Goal: Information Seeking & Learning: Learn about a topic

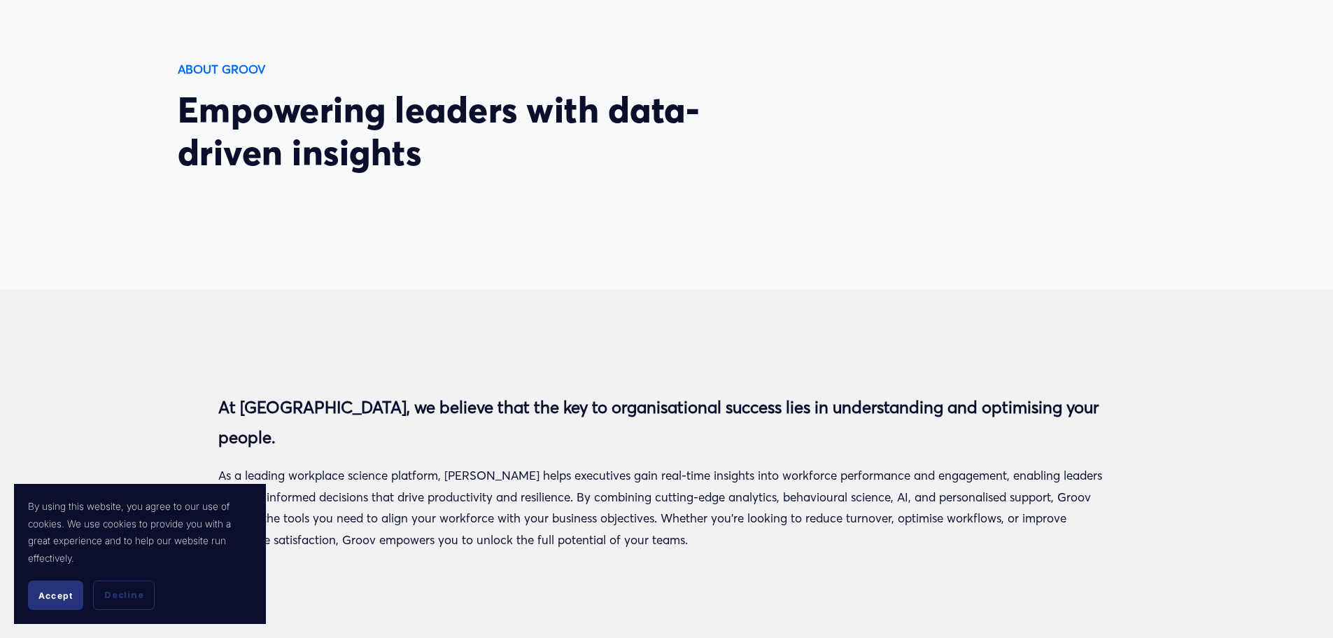
scroll to position [140, 0]
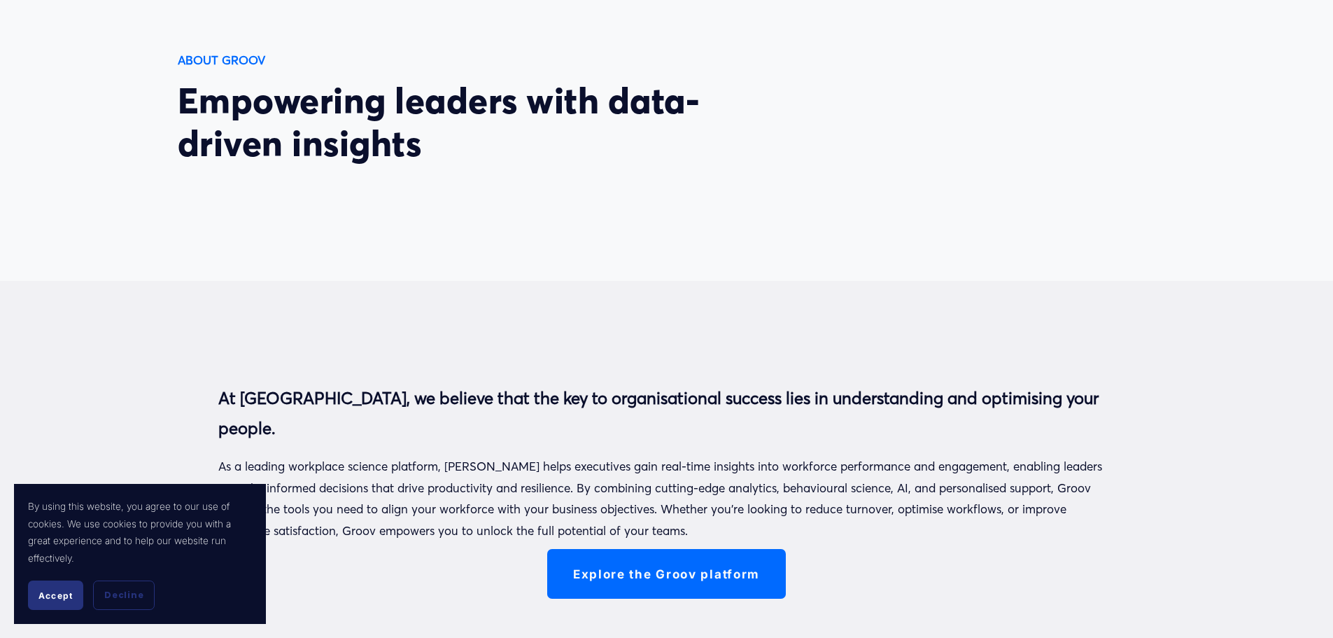
click at [66, 589] on button "Accept" at bounding box center [55, 594] width 55 height 29
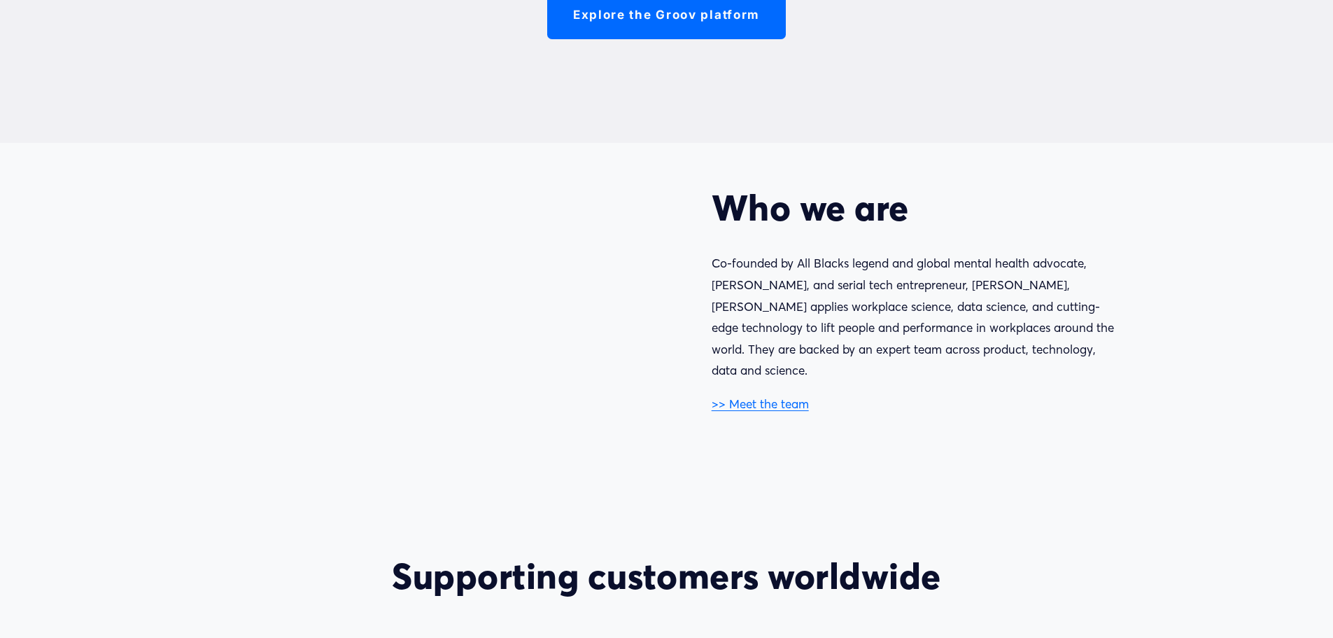
scroll to position [700, 0]
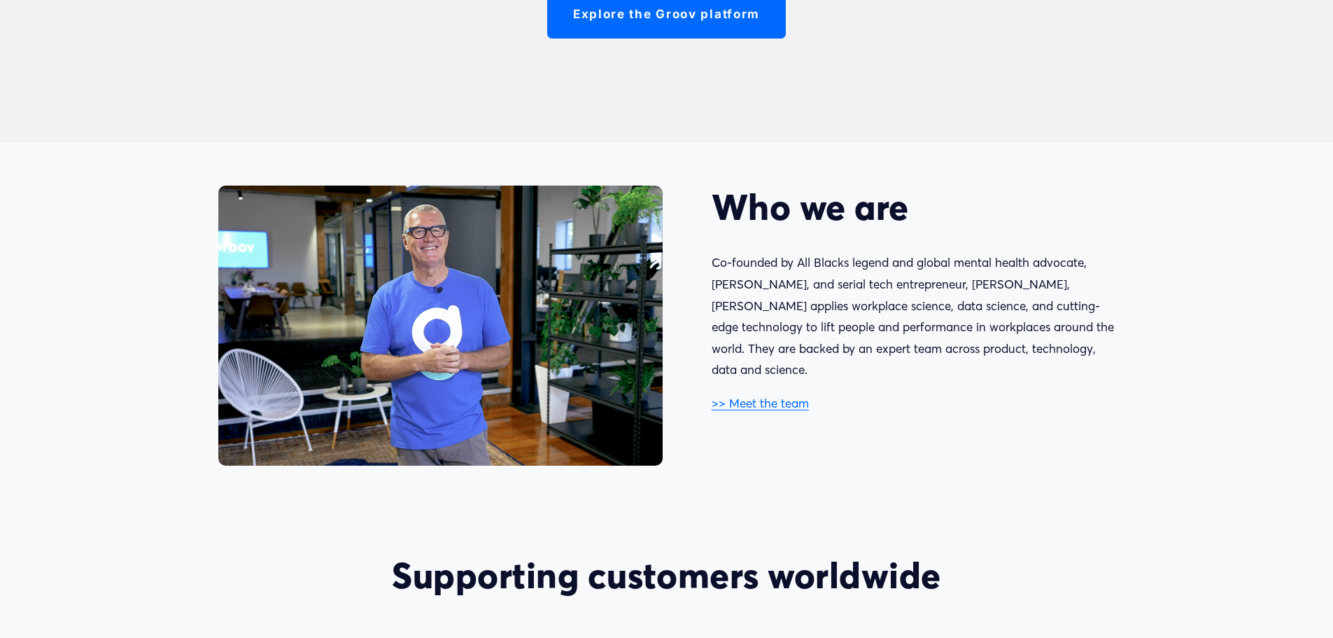
click at [779, 395] on link ">> Meet the team" at bounding box center [760, 402] width 97 height 15
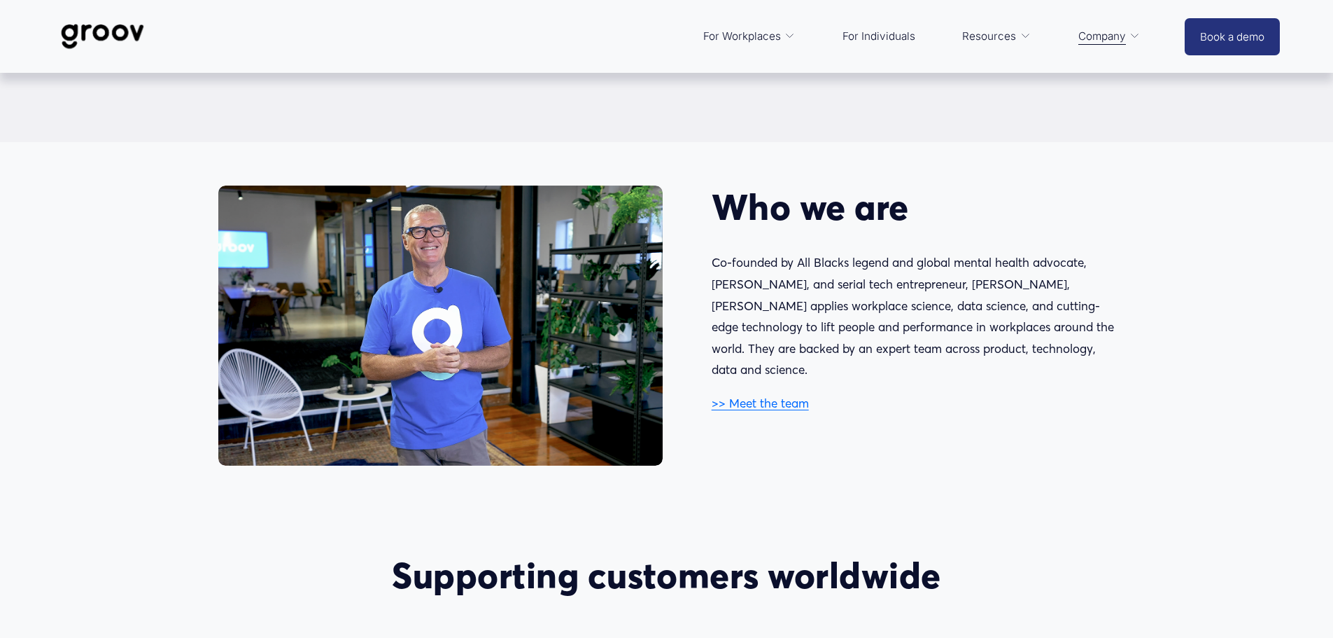
scroll to position [700, 0]
click at [787, 395] on link ">> Meet the team" at bounding box center [760, 402] width 97 height 15
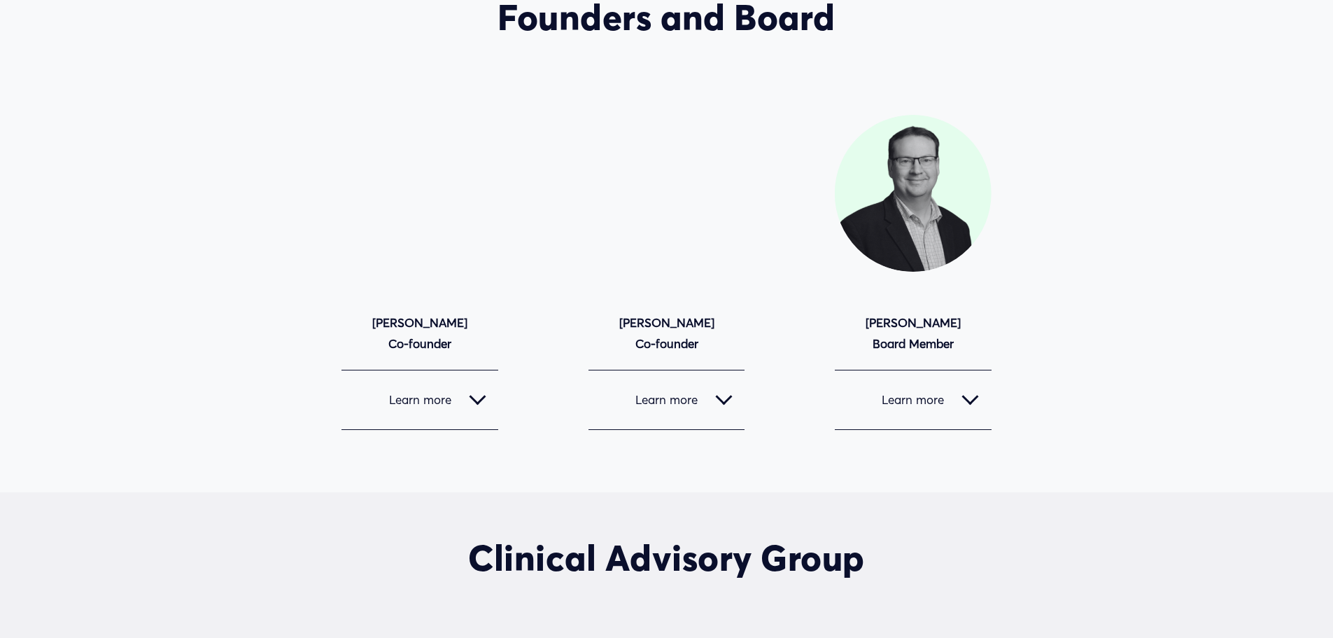
scroll to position [1260, 0]
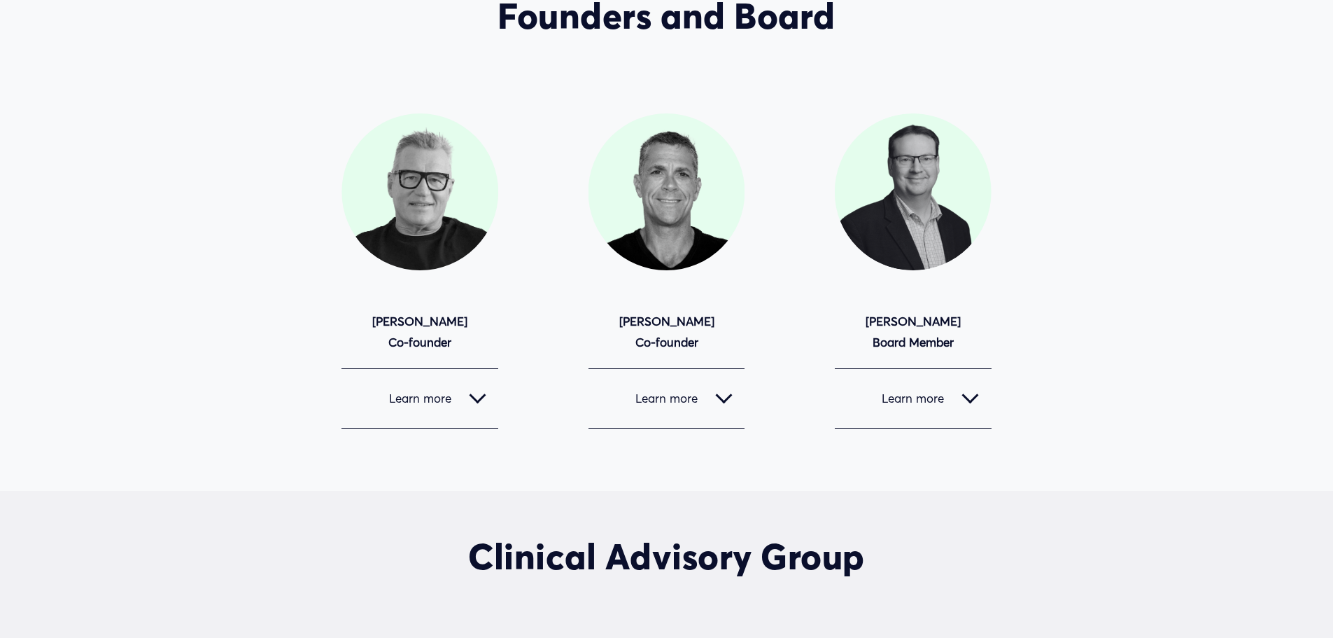
click at [444, 403] on span "Learn more" at bounding box center [411, 397] width 115 height 15
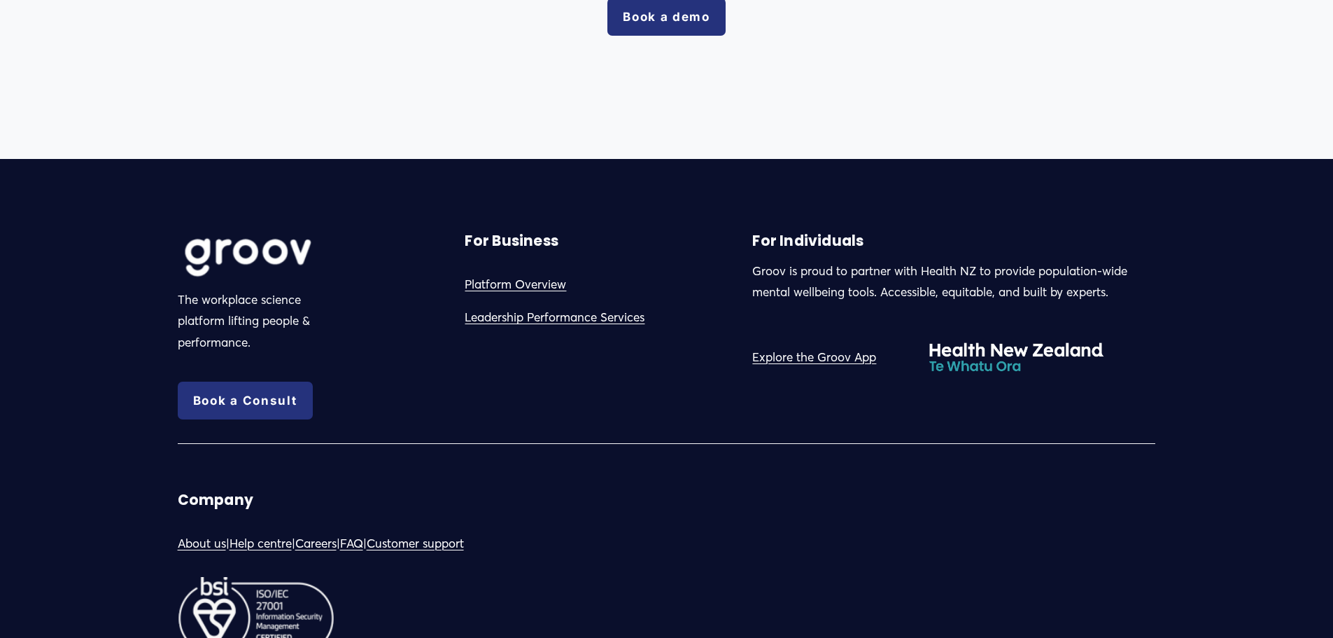
scroll to position [3515, 0]
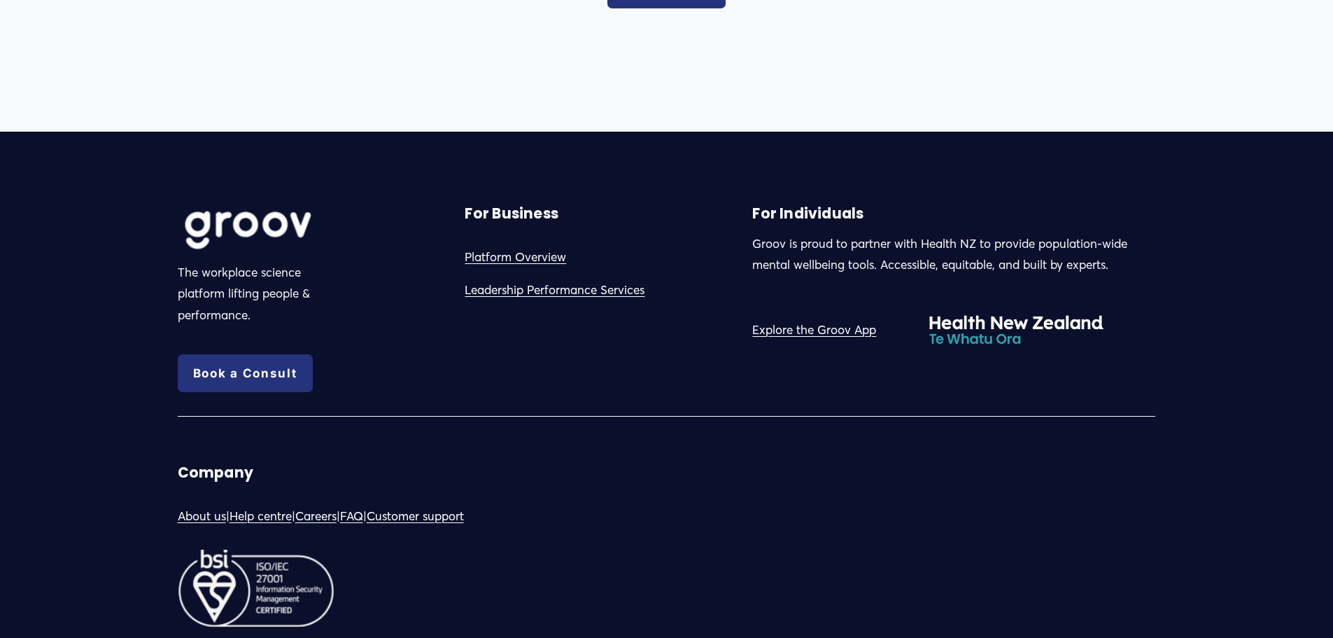
click at [292, 505] on link "Help centre" at bounding box center [261, 516] width 62 height 22
